Goal: Task Accomplishment & Management: Manage account settings

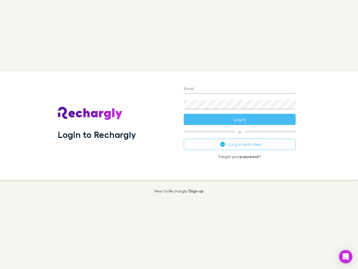
click at [179, 134] on div "Login to Rechargly" at bounding box center [116, 125] width 126 height 109
click at [240, 89] on input "Email" at bounding box center [240, 89] width 112 height 9
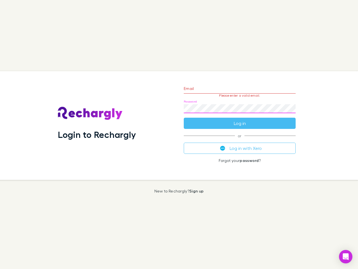
click at [240, 119] on form "Email Please enter a valid email. Password Log in" at bounding box center [240, 104] width 112 height 49
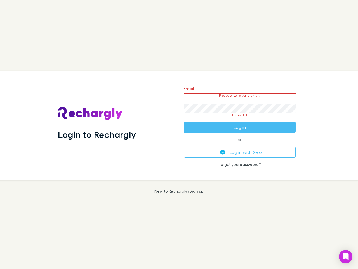
click at [240, 144] on div "Email Please enter a valid email. Password Please fill Log in or Log in with Xe…" at bounding box center [239, 125] width 121 height 109
click at [346, 257] on icon "Open Intercom Messenger" at bounding box center [346, 256] width 6 height 7
